Goal: Task Accomplishment & Management: Manage account settings

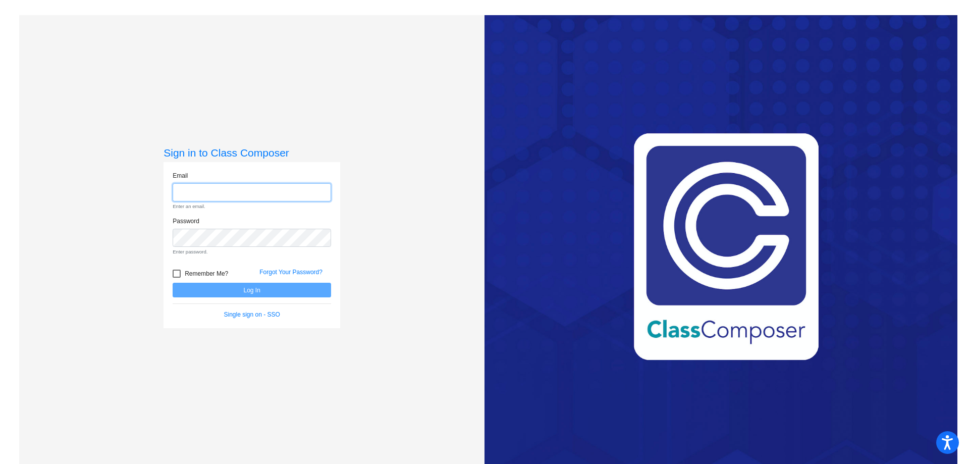
type input "[EMAIL_ADDRESS][DOMAIN_NAME]"
click at [275, 292] on form "Email [EMAIL_ADDRESS][DOMAIN_NAME] Enter an email. Password Enter password. Rem…" at bounding box center [252, 245] width 158 height 148
click at [275, 310] on div "Single sign on - SSO" at bounding box center [252, 314] width 174 height 9
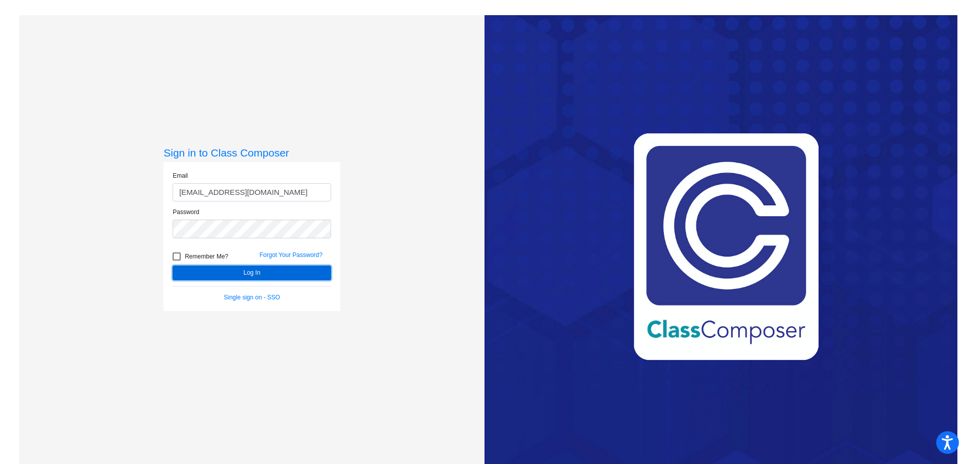
click at [273, 270] on button "Log In" at bounding box center [252, 272] width 158 height 15
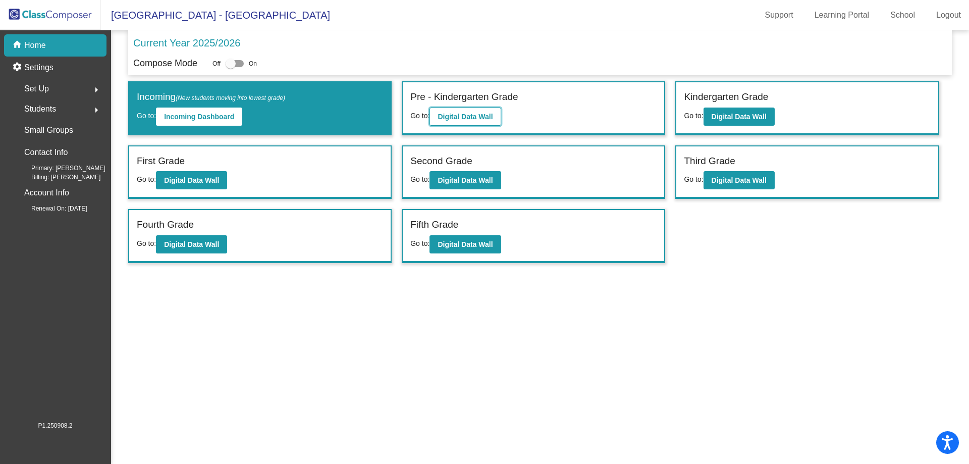
click at [458, 114] on b "Digital Data Wall" at bounding box center [464, 117] width 55 height 8
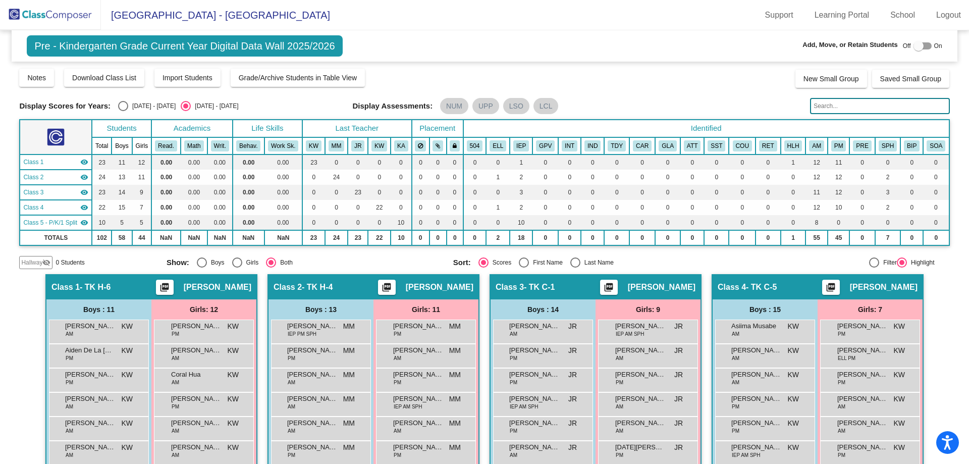
click at [62, 9] on img at bounding box center [50, 15] width 101 height 30
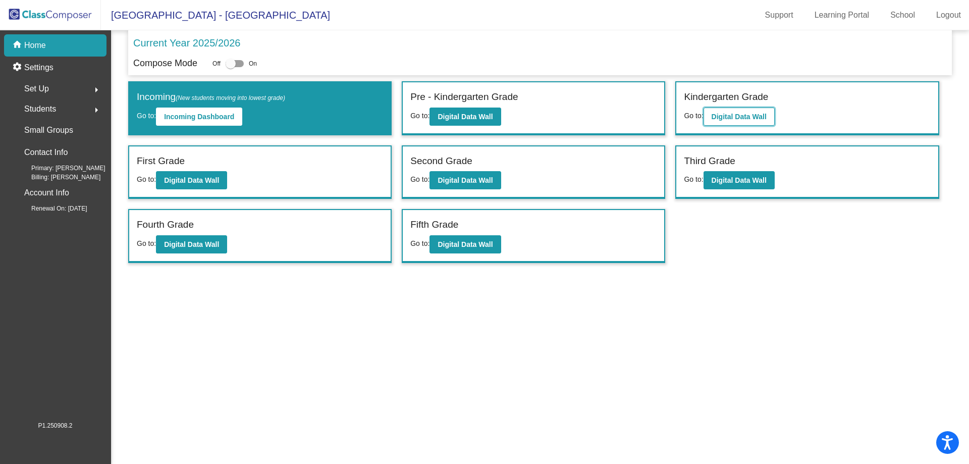
click at [726, 122] on button "Digital Data Wall" at bounding box center [738, 116] width 71 height 18
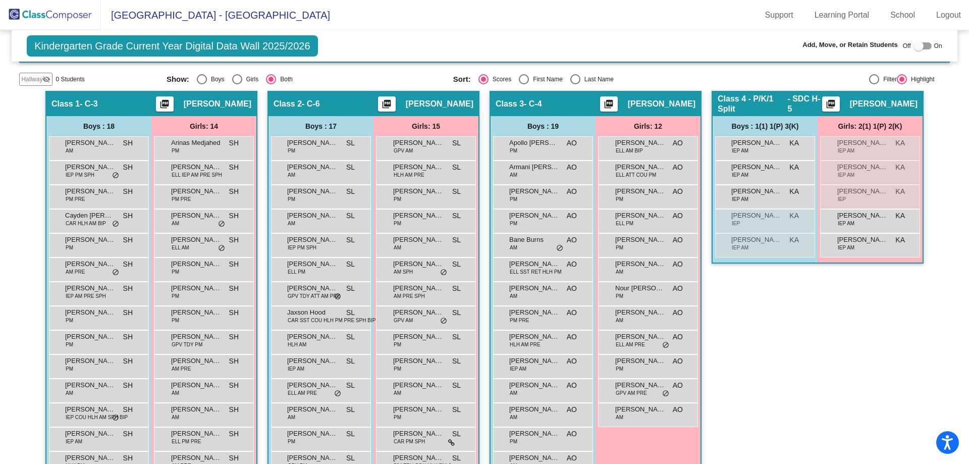
scroll to position [202, 0]
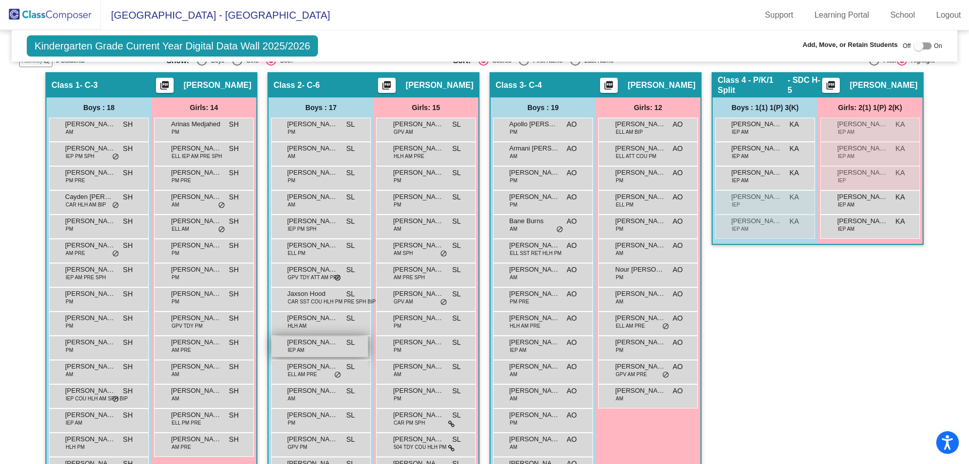
click at [312, 346] on span "[PERSON_NAME]" at bounding box center [312, 342] width 50 height 10
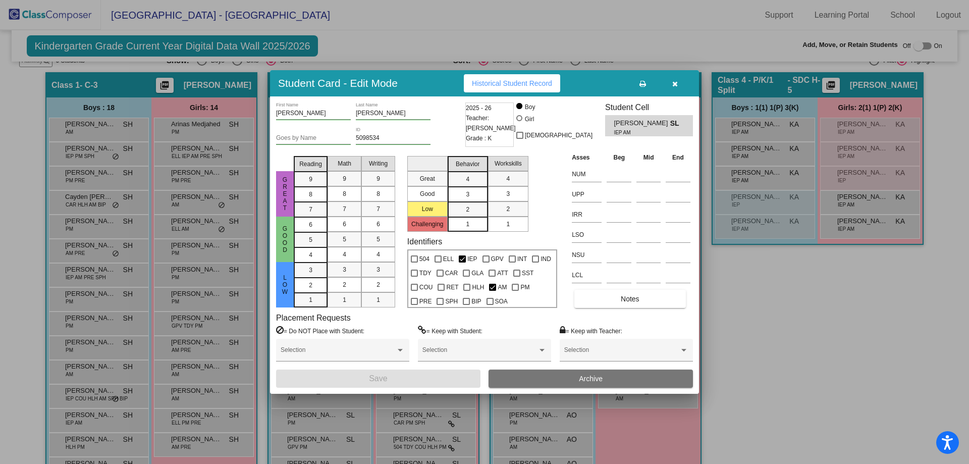
click at [598, 378] on span "Archive" at bounding box center [591, 378] width 24 height 8
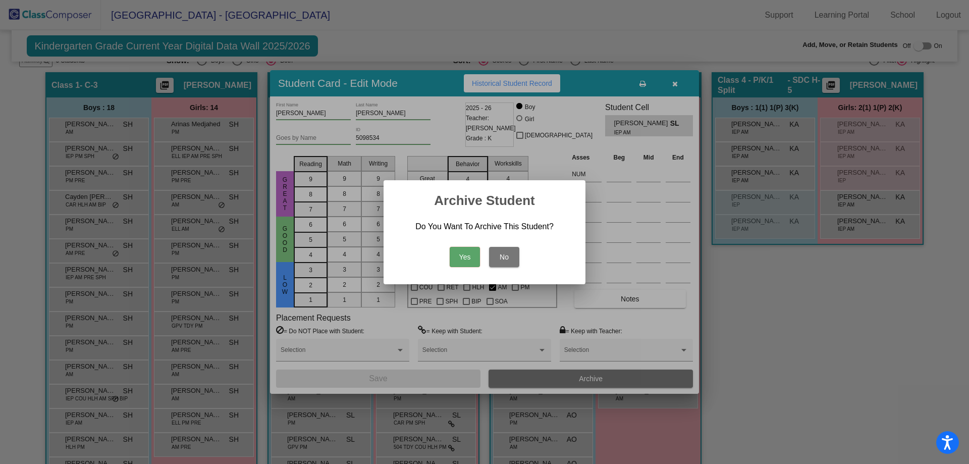
click at [462, 255] on button "Yes" at bounding box center [465, 257] width 30 height 20
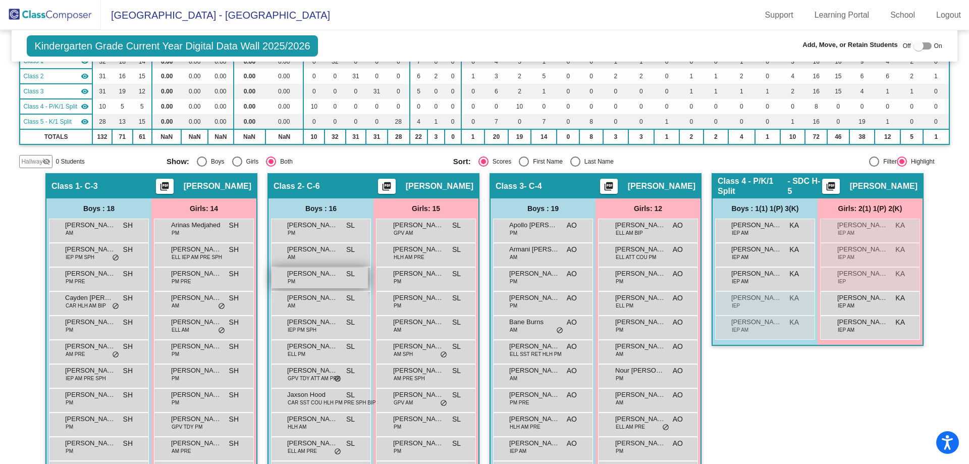
scroll to position [0, 0]
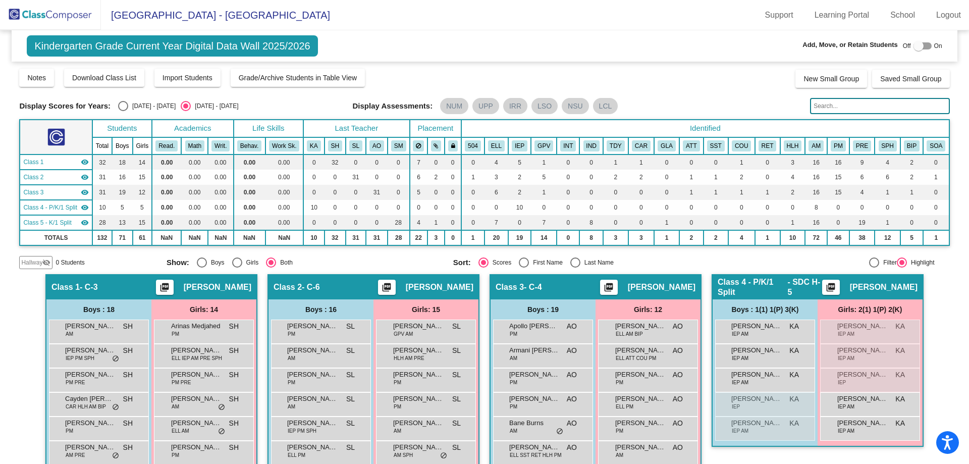
click at [35, 15] on img at bounding box center [50, 15] width 101 height 30
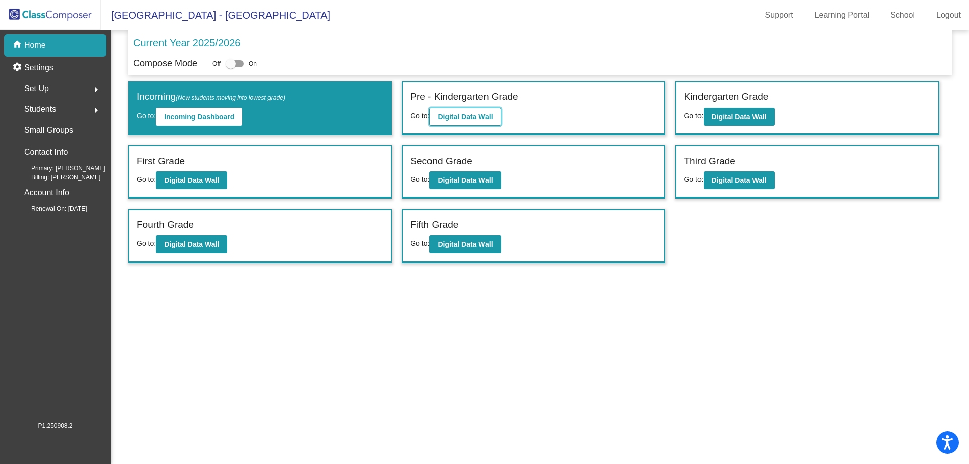
click at [470, 114] on b "Digital Data Wall" at bounding box center [464, 117] width 55 height 8
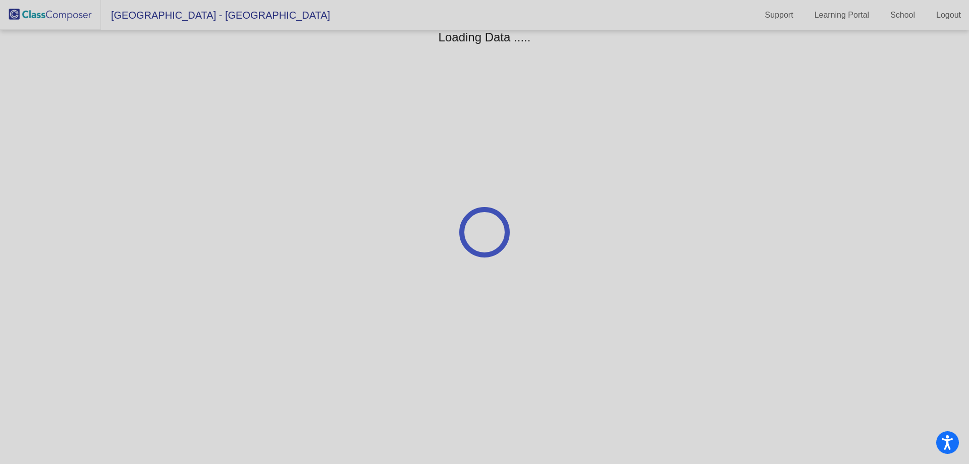
click at [470, 114] on div at bounding box center [484, 232] width 969 height 464
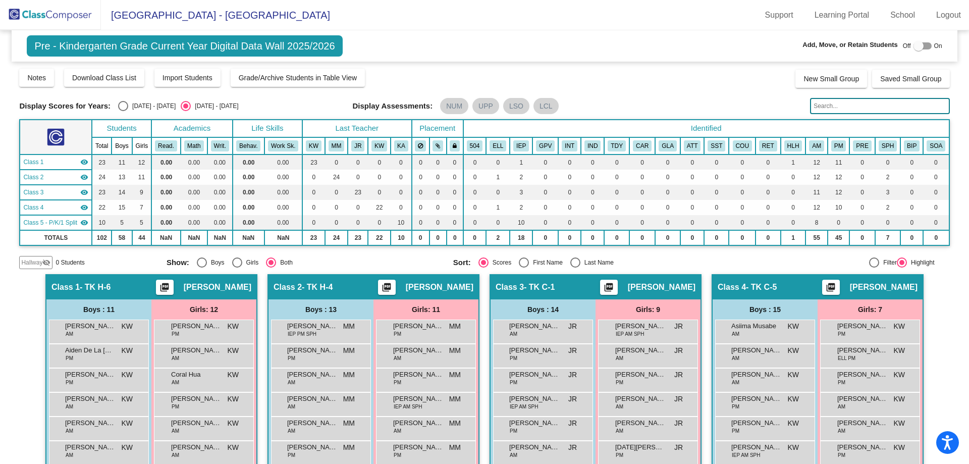
click at [76, 15] on img at bounding box center [50, 15] width 101 height 30
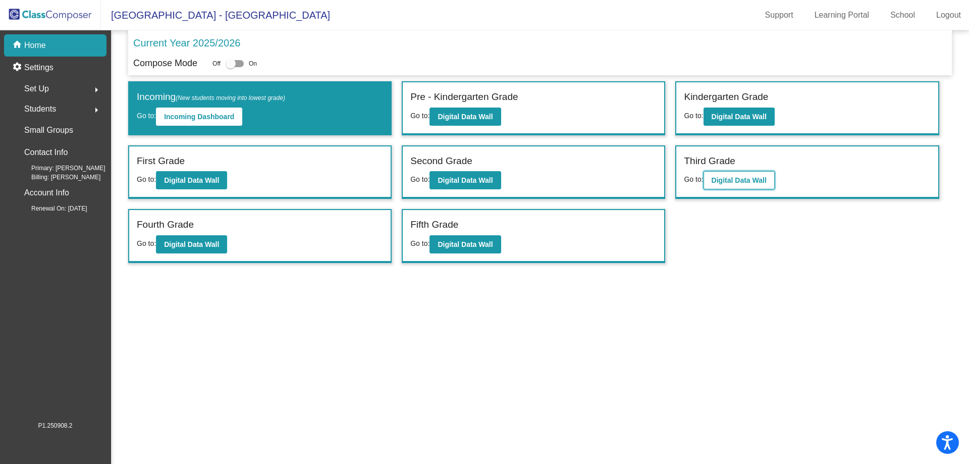
click at [748, 180] on b "Digital Data Wall" at bounding box center [738, 180] width 55 height 8
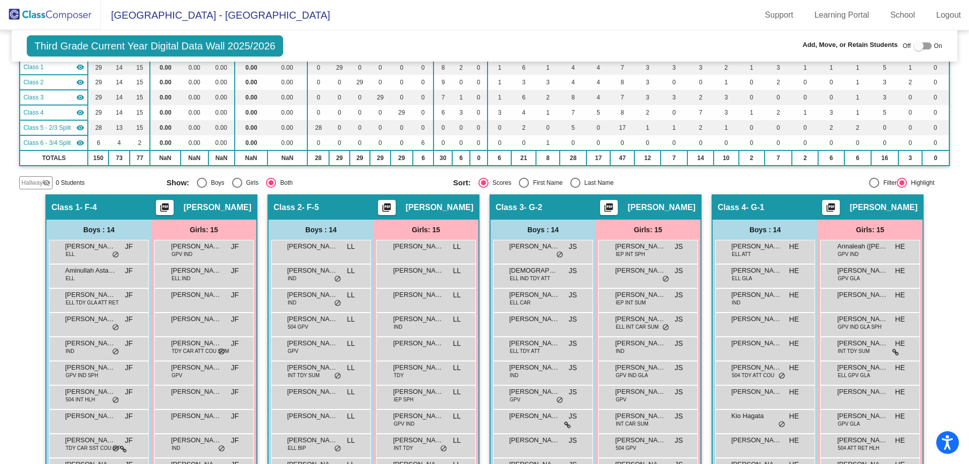
scroll to position [101, 0]
